Goal: Task Accomplishment & Management: Complete application form

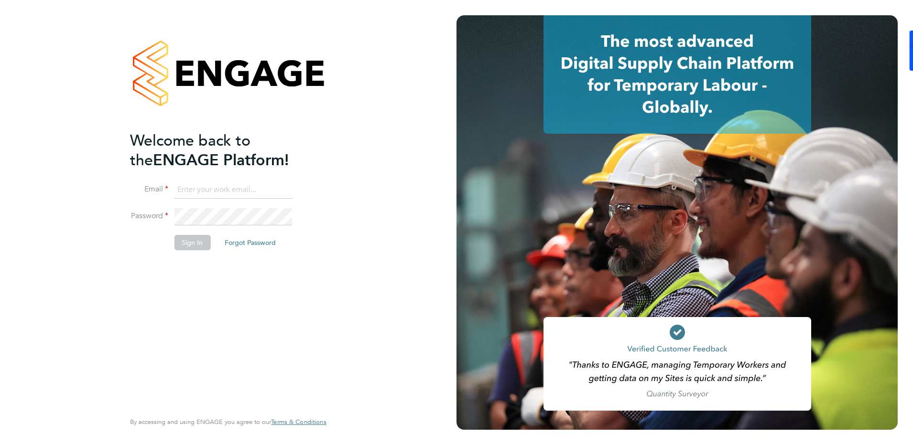
type input "[PERSON_NAME][EMAIL_ADDRESS][DOMAIN_NAME]"
click at [184, 240] on button "Sign In" at bounding box center [192, 242] width 36 height 15
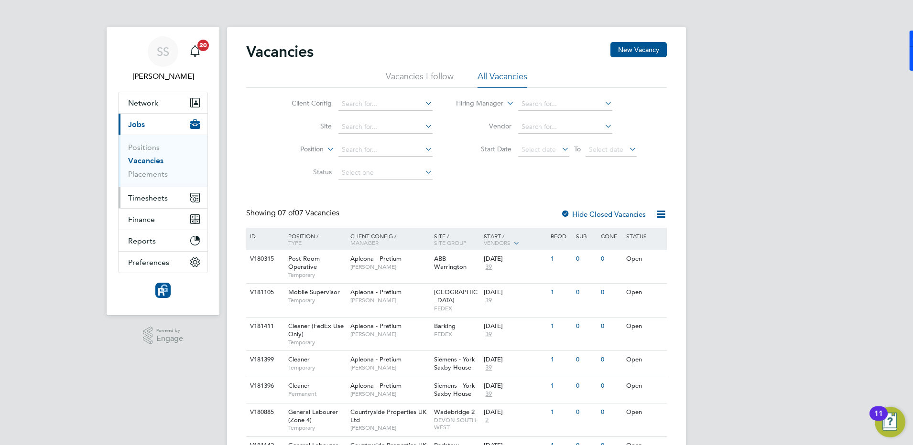
click at [160, 190] on button "Timesheets" at bounding box center [163, 197] width 89 height 21
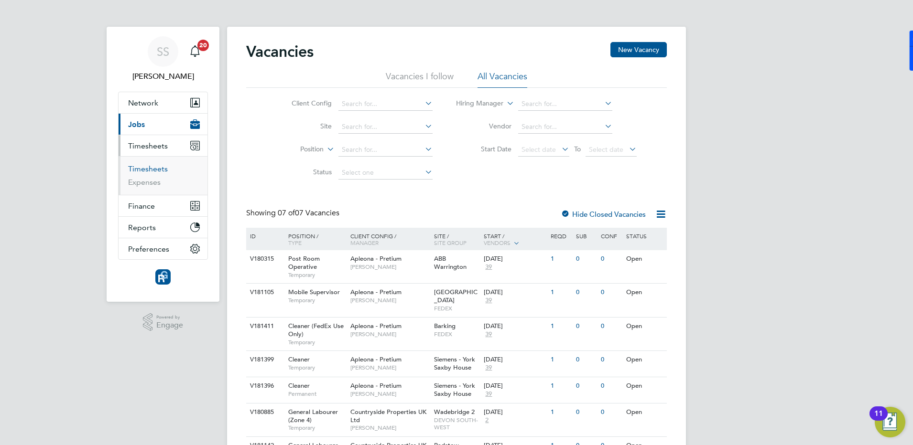
click at [158, 172] on link "Timesheets" at bounding box center [148, 168] width 40 height 9
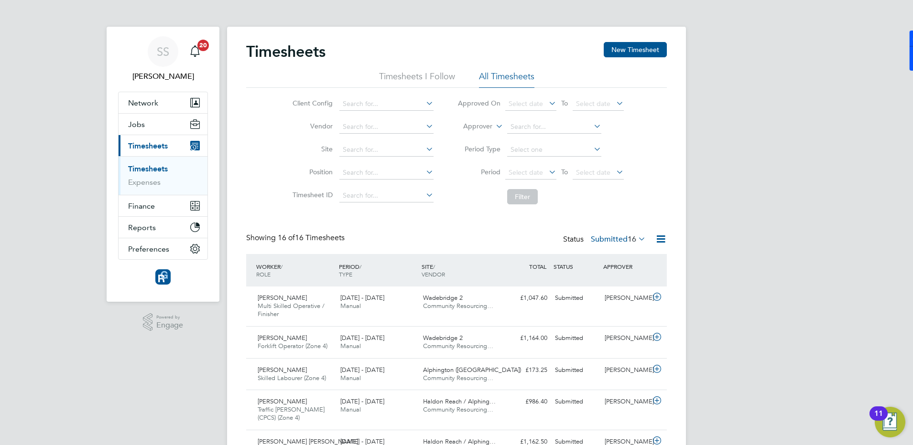
click at [657, 102] on div "Client Config Vendor Site Position Timesheet ID Approved On Select date To Sele…" at bounding box center [456, 148] width 420 height 121
click at [640, 46] on button "New Timesheet" at bounding box center [635, 49] width 63 height 15
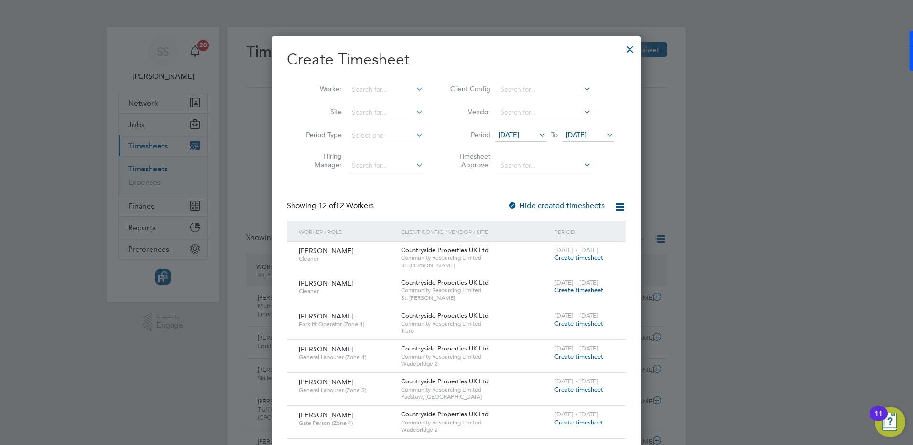
click at [537, 132] on icon at bounding box center [537, 134] width 0 height 13
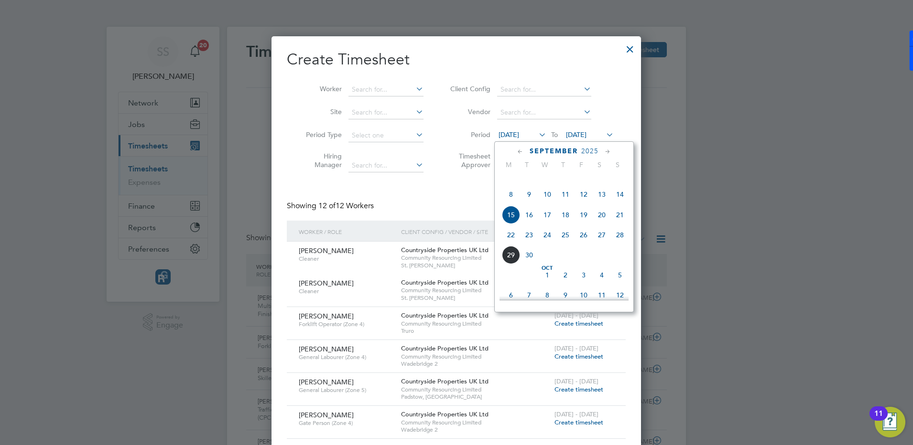
click at [510, 244] on span "22" at bounding box center [511, 235] width 18 height 18
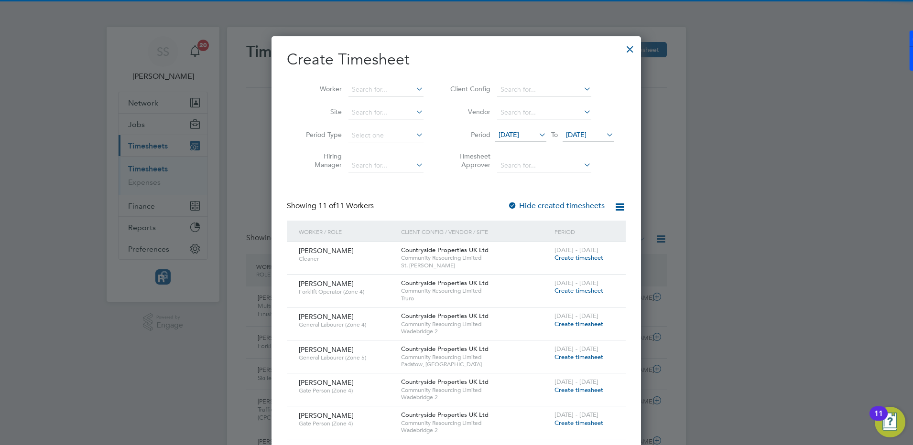
click at [598, 139] on span "22 Sep 2025" at bounding box center [587, 135] width 51 height 13
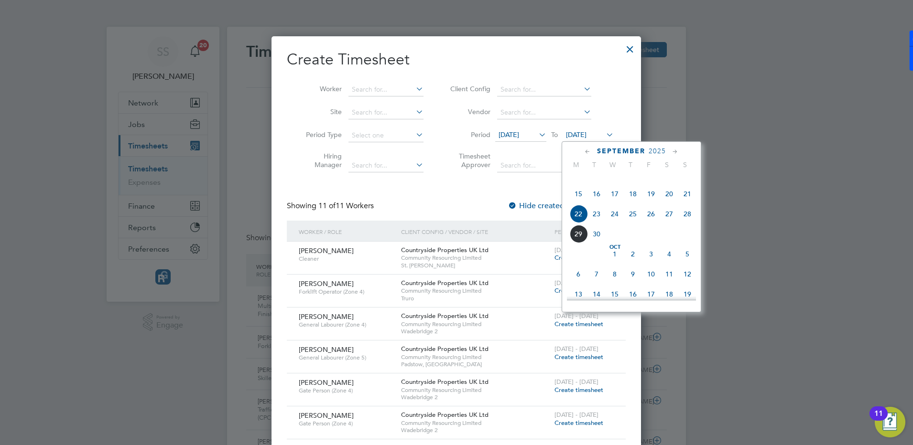
click at [687, 223] on span "28" at bounding box center [687, 214] width 18 height 18
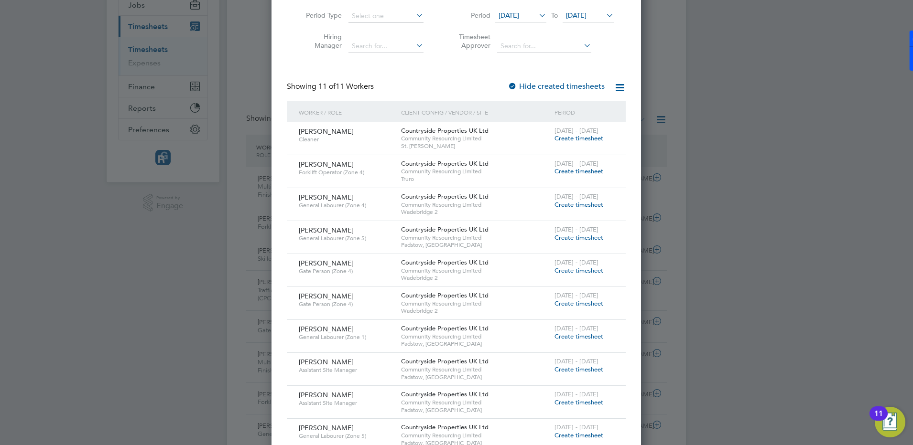
scroll to position [179, 0]
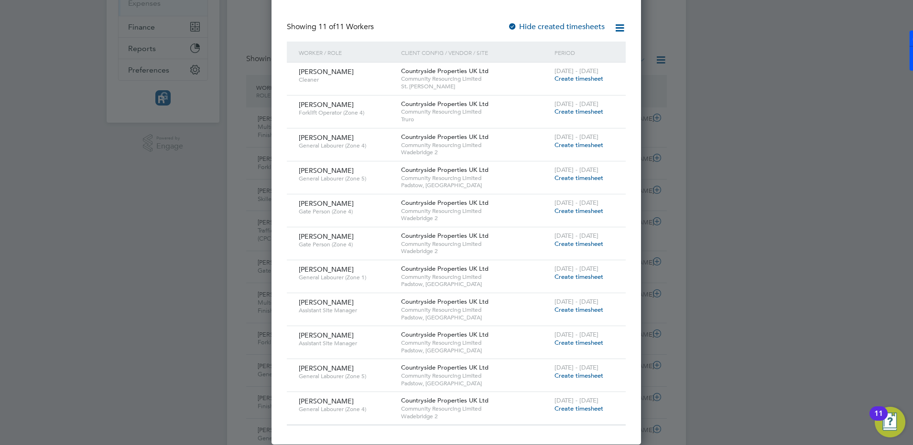
click at [565, 312] on span "Create timesheet" at bounding box center [578, 310] width 49 height 8
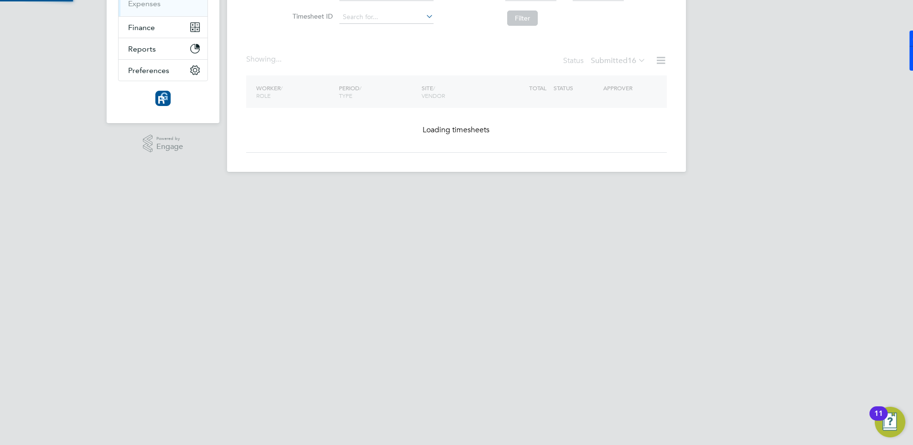
scroll to position [127, 0]
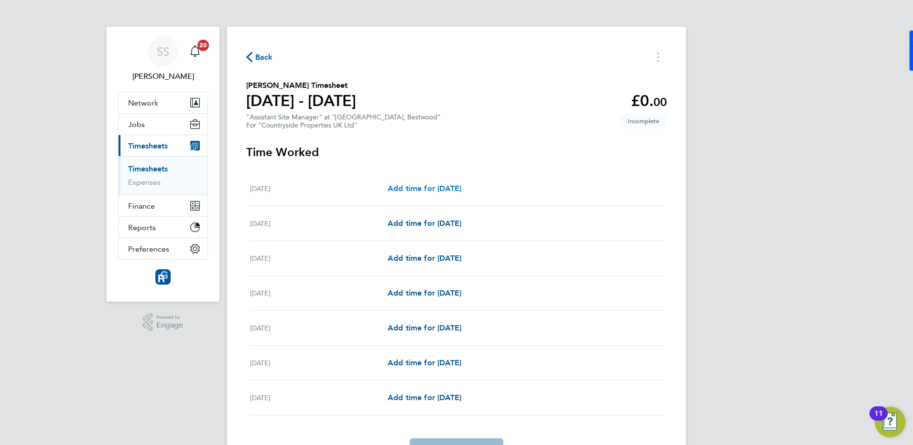
click at [438, 183] on link "Add time for Mon 22 Sep" at bounding box center [425, 188] width 74 height 11
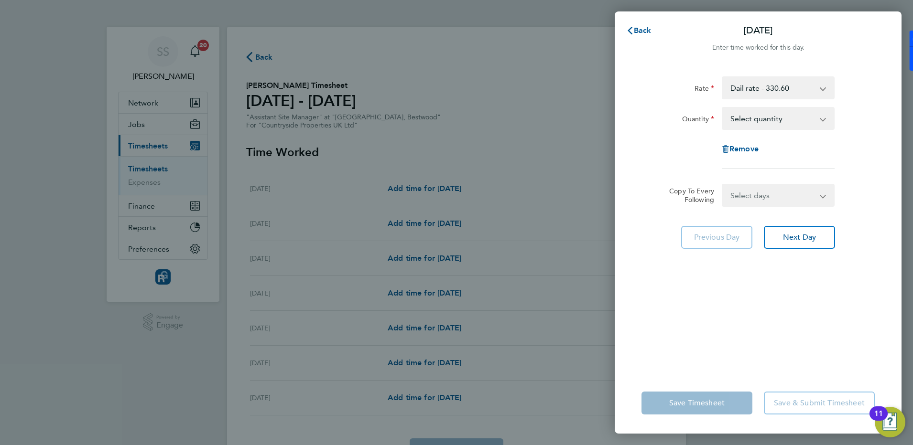
click at [760, 122] on select "Select quantity 0.5 1" at bounding box center [771, 118] width 99 height 21
select select "1"
click at [722, 108] on select "Select quantity 0.5 1" at bounding box center [771, 118] width 99 height 21
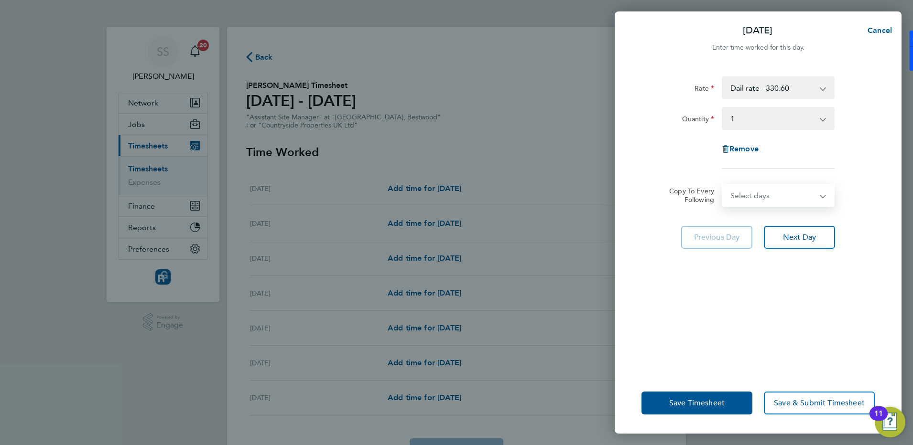
click at [762, 205] on select "Select days Day Weekday (Mon-Fri) Weekend (Sat-Sun) Tuesday Wednesday Thursday …" at bounding box center [772, 195] width 100 height 21
select select "WEEKDAY"
click at [722, 185] on select "Select days Day Weekday (Mon-Fri) Weekend (Sat-Sun) Tuesday Wednesday Thursday …" at bounding box center [772, 195] width 100 height 21
select select "2025-09-28"
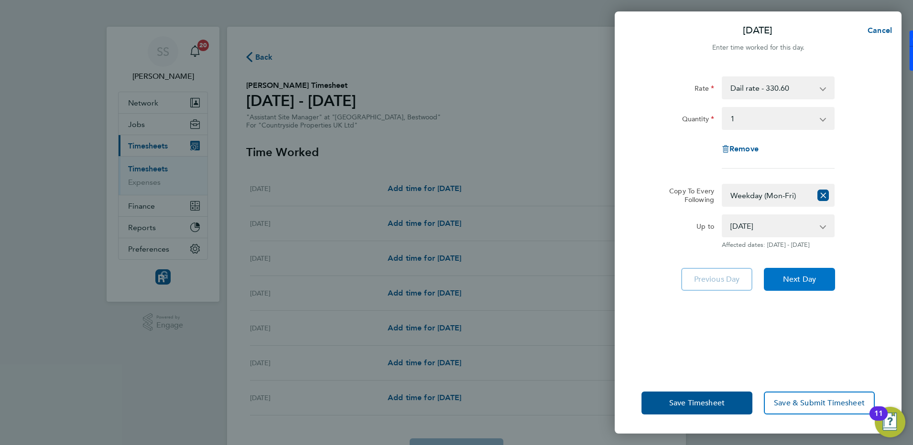
click at [803, 283] on span "Next Day" at bounding box center [799, 280] width 33 height 10
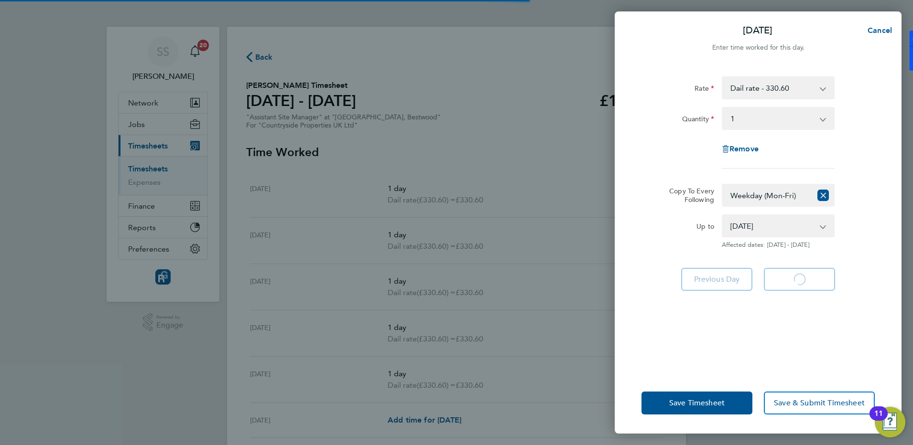
select select "1"
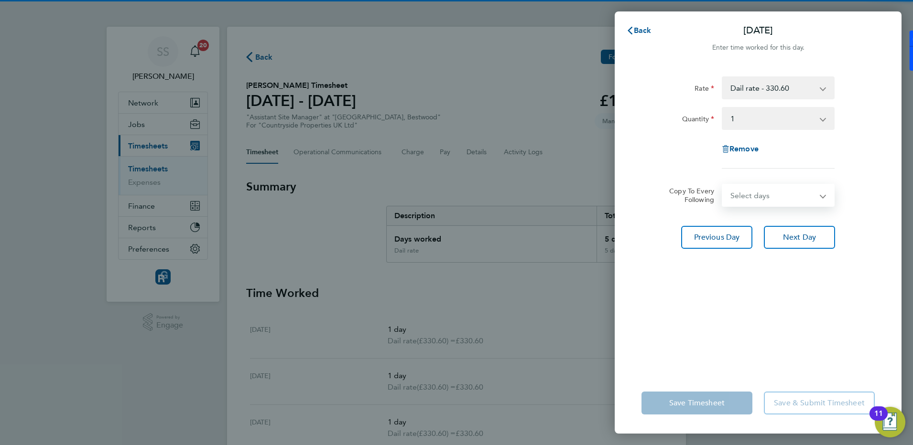
click at [756, 194] on select "Select days Day Weekday (Mon-Fri) Weekend (Sat-Sun) Wednesday Thursday Friday S…" at bounding box center [772, 195] width 100 height 21
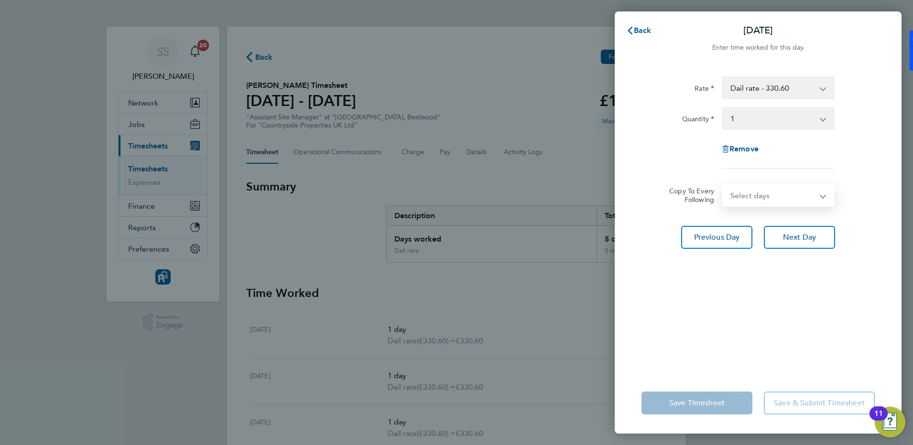
select select "SAT"
click at [722, 185] on select "Select days Day Weekday (Mon-Fri) Weekend (Sat-Sun) Wednesday Thursday Friday S…" at bounding box center [772, 195] width 100 height 21
select select "2025-09-28"
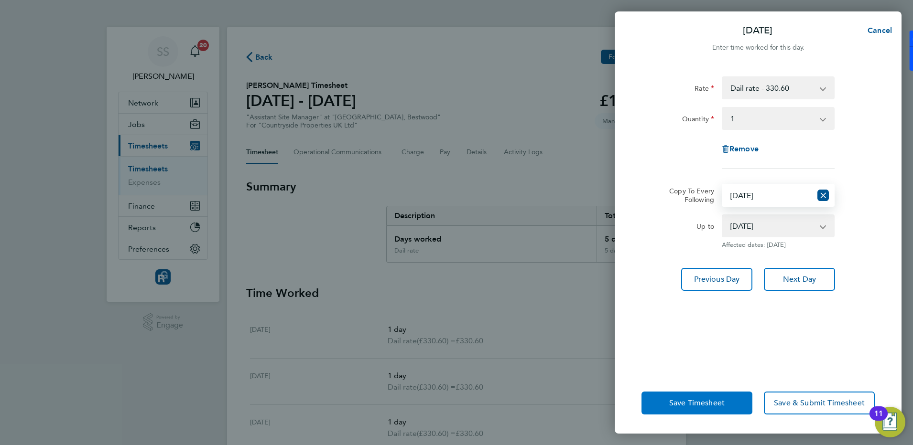
click at [722, 404] on span "Save Timesheet" at bounding box center [696, 404] width 55 height 10
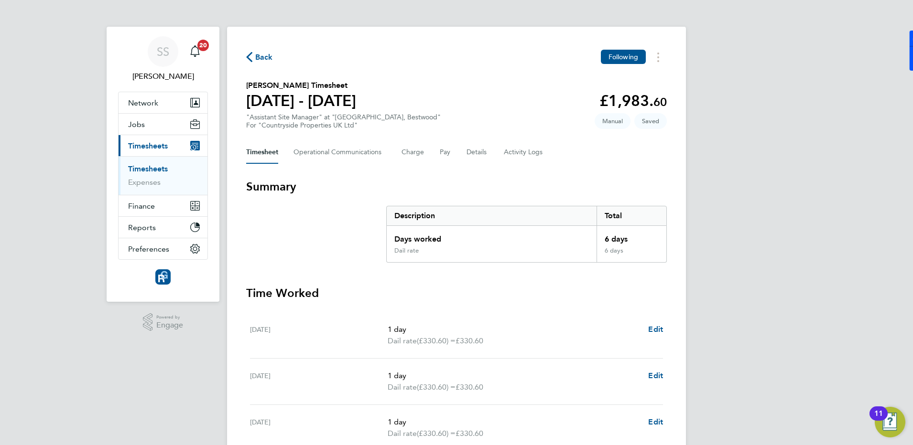
scroll to position [265, 0]
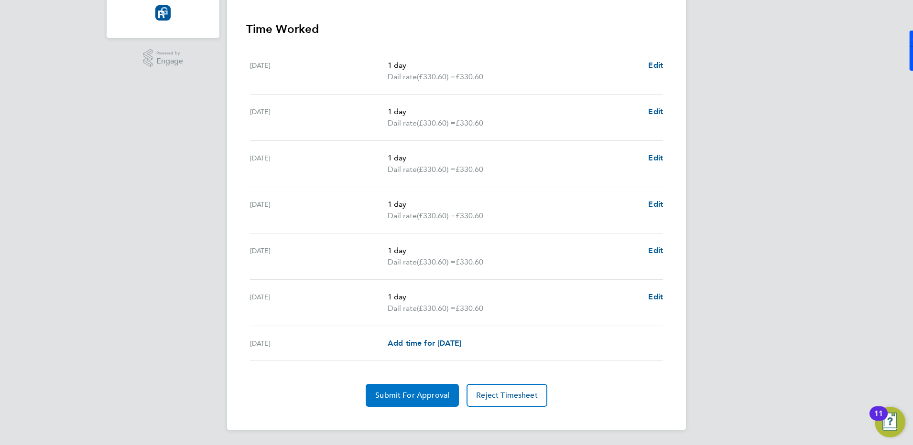
click at [421, 398] on span "Submit For Approval" at bounding box center [412, 396] width 74 height 10
